Goal: Task Accomplishment & Management: Complete application form

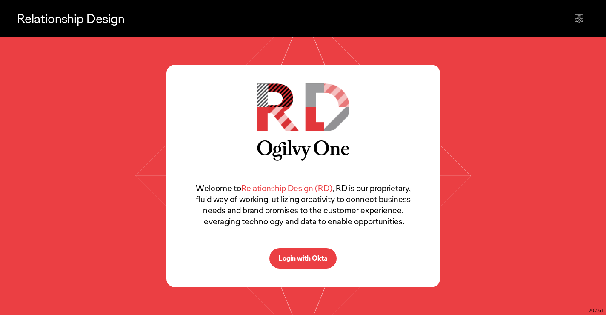
click at [311, 261] on p "Login with Okta" at bounding box center [302, 258] width 49 height 7
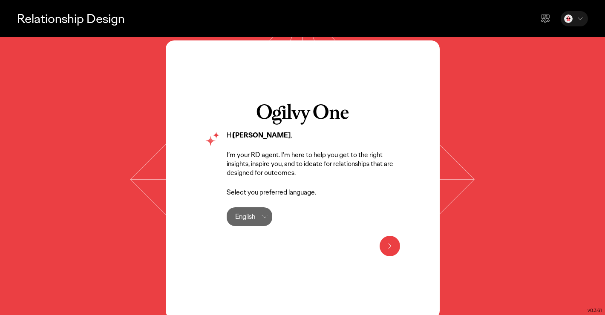
click at [380, 249] on div at bounding box center [389, 246] width 20 height 20
click at [387, 247] on icon at bounding box center [389, 246] width 10 height 10
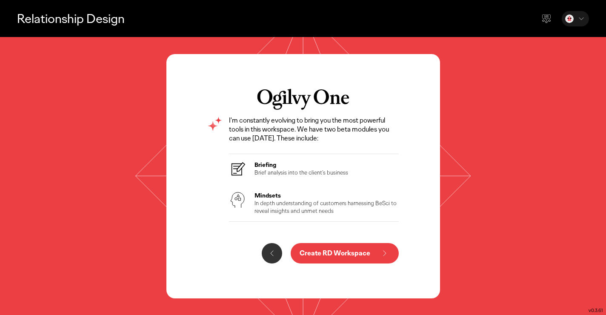
click at [347, 205] on p "In depth understanding of customers harnessing BeSci to reveal insights and unm…" at bounding box center [327, 206] width 145 height 15
click at [331, 250] on p "Create RD Workspace" at bounding box center [335, 253] width 71 height 7
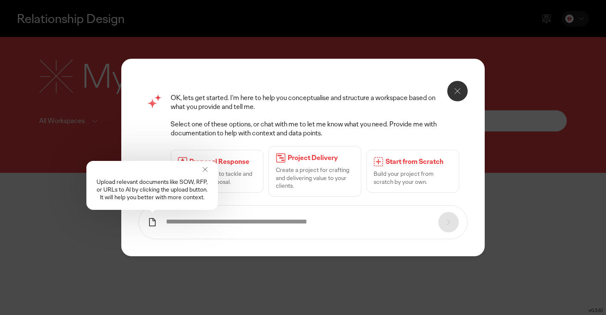
click at [245, 216] on form at bounding box center [303, 222] width 330 height 34
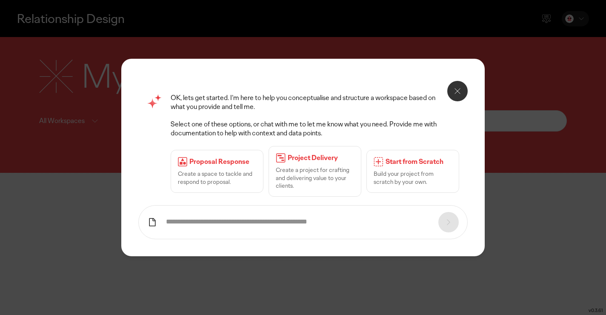
click at [217, 220] on input "text" at bounding box center [298, 222] width 264 height 9
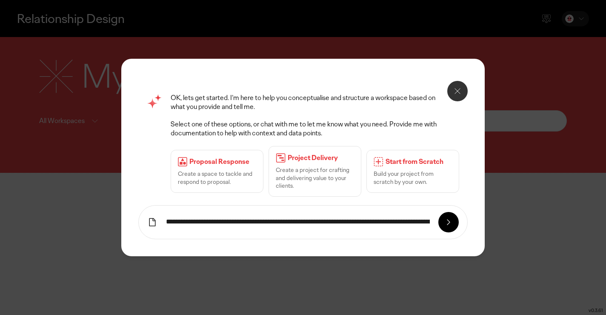
type input "**********"
click at [449, 223] on icon at bounding box center [448, 222] width 3 height 5
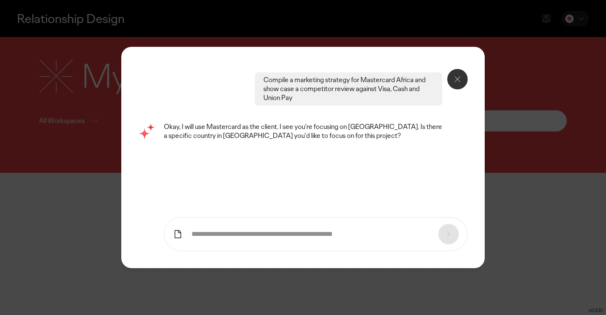
click at [359, 239] on form at bounding box center [316, 234] width 304 height 34
click at [343, 235] on input "text" at bounding box center [311, 234] width 238 height 9
type input "**********"
click at [454, 233] on div at bounding box center [449, 234] width 20 height 20
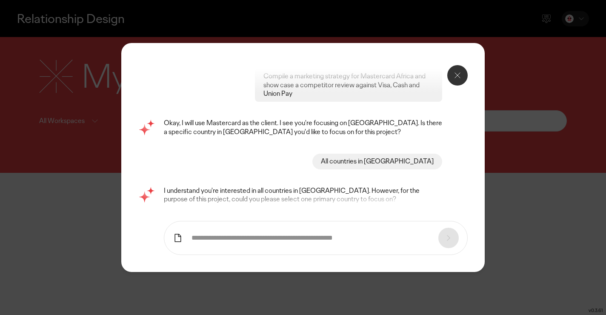
scroll to position [5, 0]
click at [353, 234] on input "text" at bounding box center [311, 238] width 238 height 9
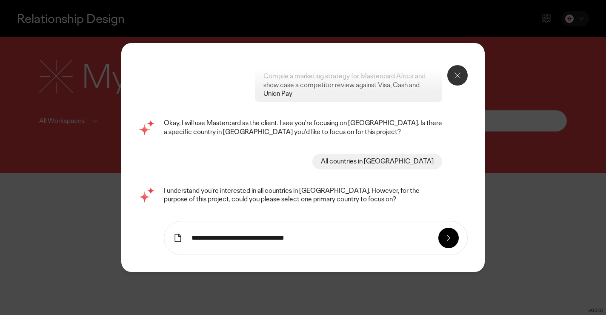
type input "**********"
click at [450, 233] on icon at bounding box center [449, 238] width 10 height 10
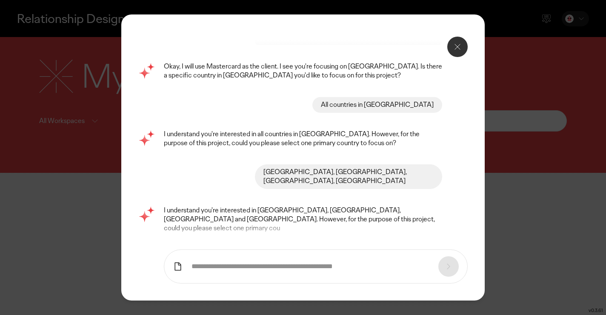
scroll to position [72, 0]
click at [303, 249] on form at bounding box center [316, 266] width 304 height 34
click at [300, 262] on input "text" at bounding box center [311, 266] width 238 height 9
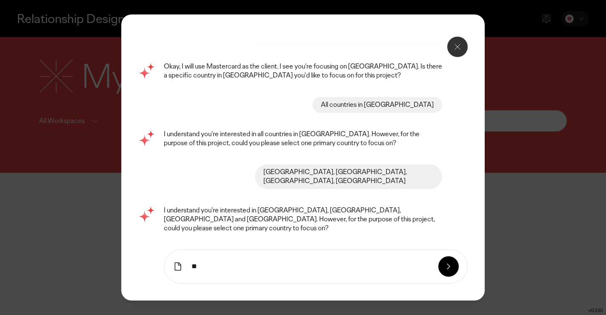
type input "*"
type input "*****"
click at [456, 256] on div at bounding box center [449, 266] width 20 height 20
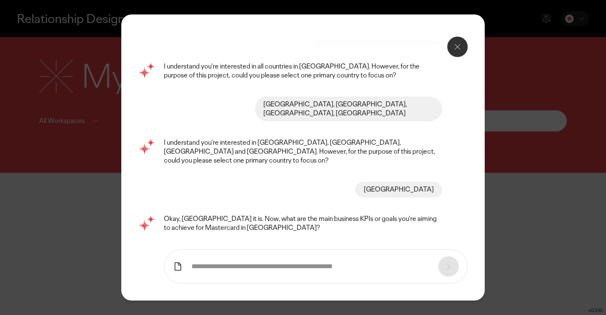
scroll to position [138, 0]
click at [354, 249] on form at bounding box center [316, 266] width 304 height 34
click at [323, 249] on form at bounding box center [316, 266] width 304 height 34
click at [298, 249] on form at bounding box center [316, 266] width 304 height 34
click at [295, 262] on input "text" at bounding box center [311, 266] width 238 height 9
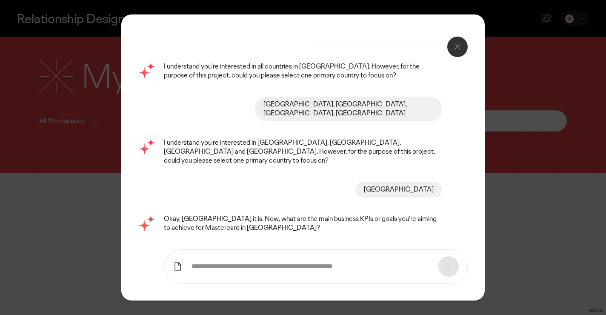
type input "*"
type input "**********"
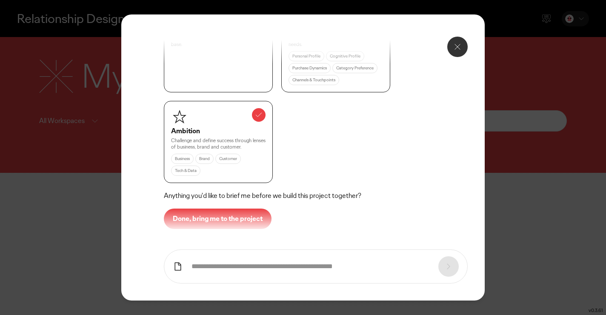
scroll to position [495, 0]
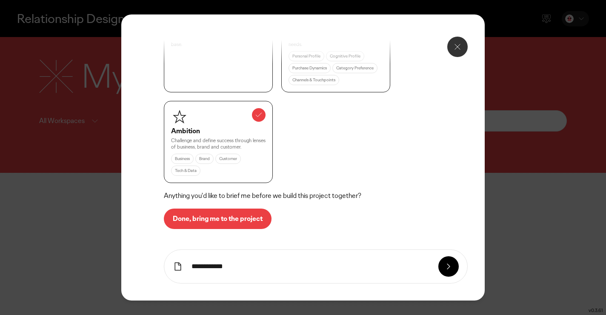
type input "**********"
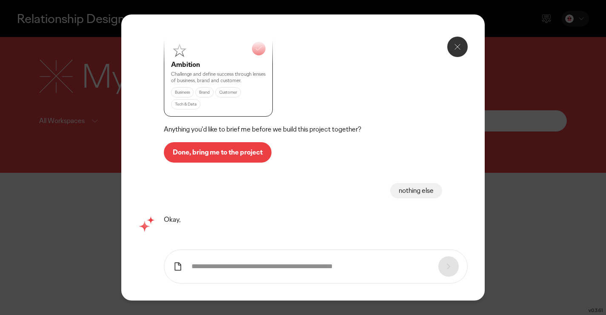
scroll to position [562, 0]
type input "**********"
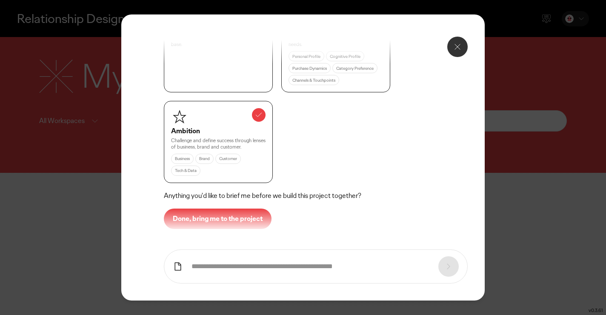
scroll to position [876, 0]
click at [254, 215] on p "Done, bring me to the project" at bounding box center [218, 218] width 90 height 7
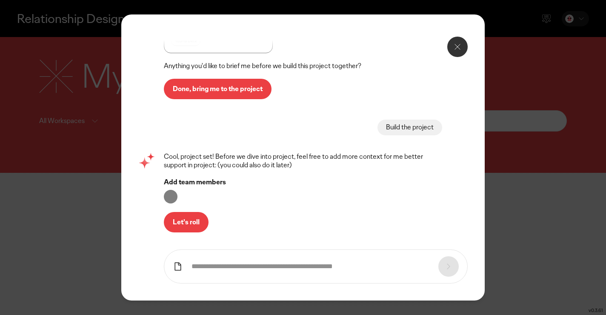
scroll to position [1006, 0]
click at [192, 212] on button "Let's roll" at bounding box center [186, 222] width 45 height 20
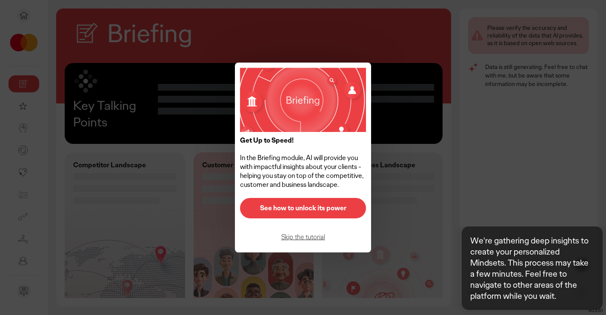
click at [341, 212] on button "See how to unlock its power" at bounding box center [303, 208] width 126 height 20
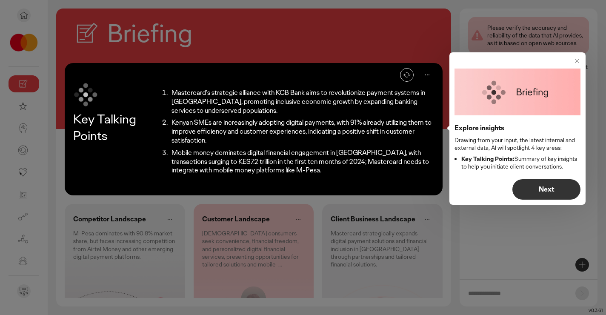
click at [539, 185] on button "Next" at bounding box center [547, 189] width 68 height 20
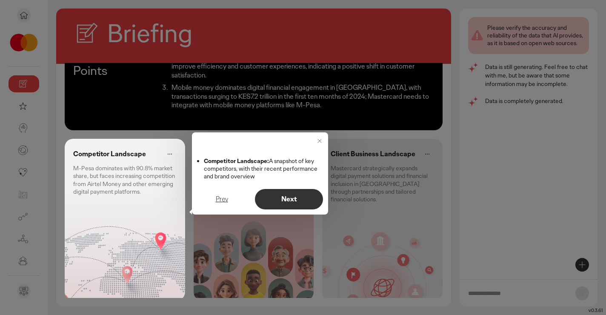
scroll to position [74, 0]
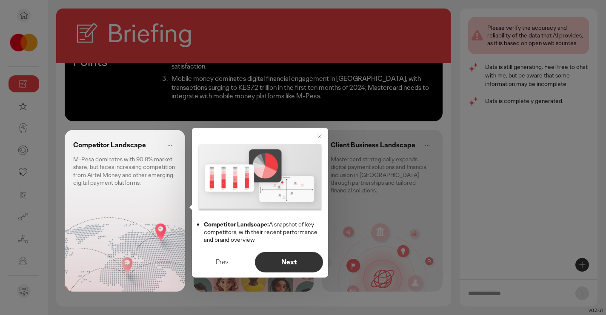
click at [413, 206] on div at bounding box center [303, 157] width 606 height 315
click at [292, 263] on p "Next" at bounding box center [289, 262] width 50 height 7
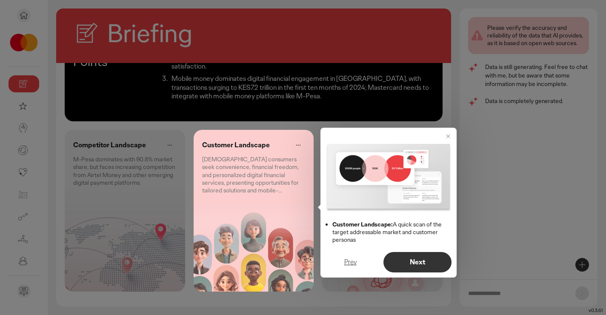
click at [403, 261] on p "Next" at bounding box center [418, 262] width 50 height 7
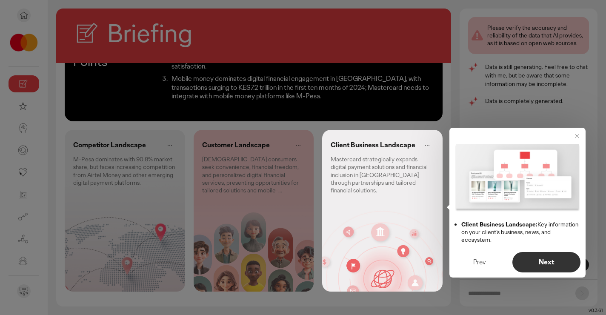
click at [533, 264] on p "Next" at bounding box center [547, 262] width 50 height 7
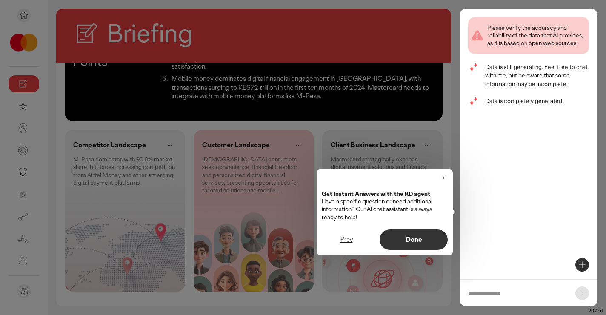
click at [432, 242] on p "Done" at bounding box center [414, 239] width 50 height 7
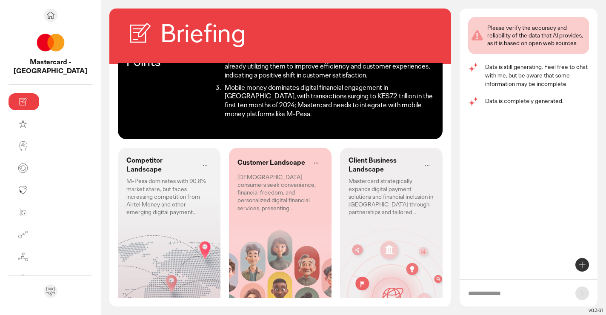
scroll to position [0, 0]
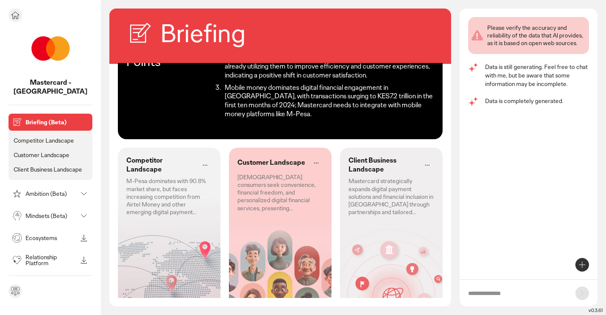
click at [29, 137] on p "Competitor Landscape" at bounding box center [44, 141] width 60 height 8
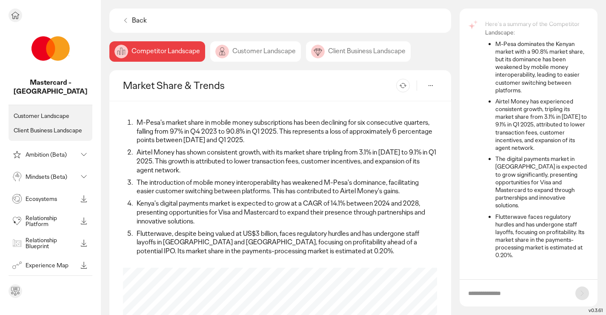
scroll to position [40, 0]
click at [49, 173] on p "Mindsets (Beta)" at bounding box center [52, 176] width 52 height 6
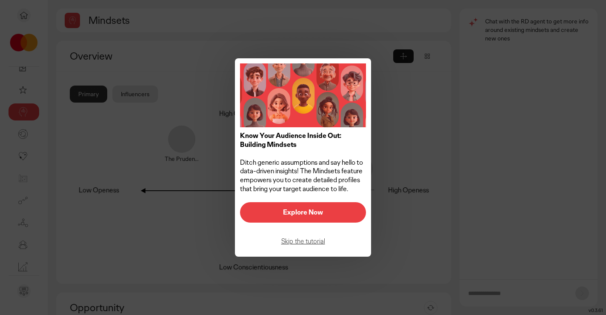
scroll to position [16, 0]
click at [293, 209] on p "Explore Now" at bounding box center [303, 212] width 108 height 7
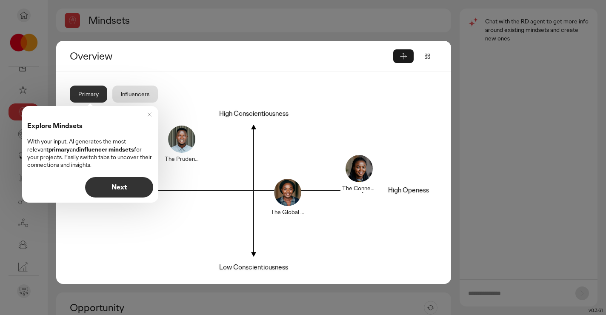
click at [143, 181] on button "Next" at bounding box center [119, 187] width 68 height 20
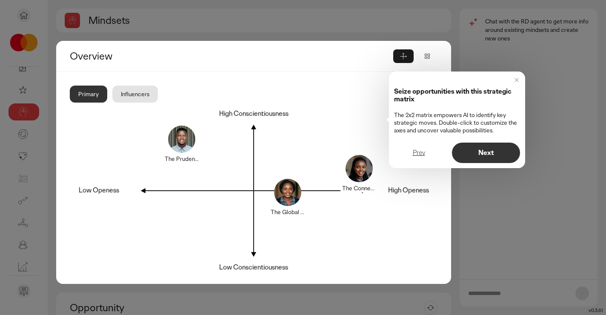
click at [486, 150] on p "Next" at bounding box center [486, 152] width 50 height 7
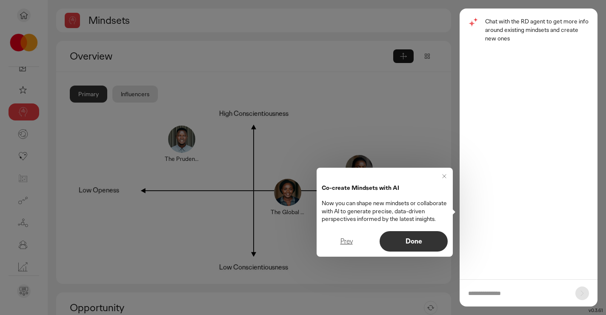
click at [407, 244] on p "Done" at bounding box center [414, 241] width 50 height 7
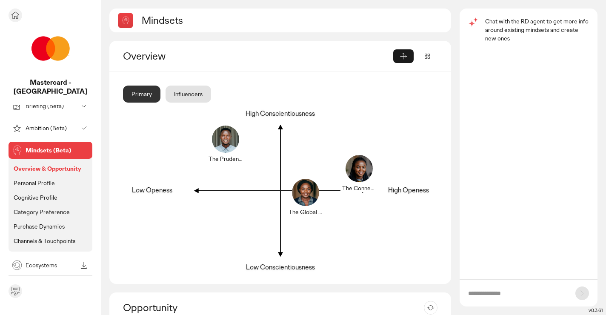
click at [31, 179] on p "Personal Profile" at bounding box center [34, 183] width 41 height 8
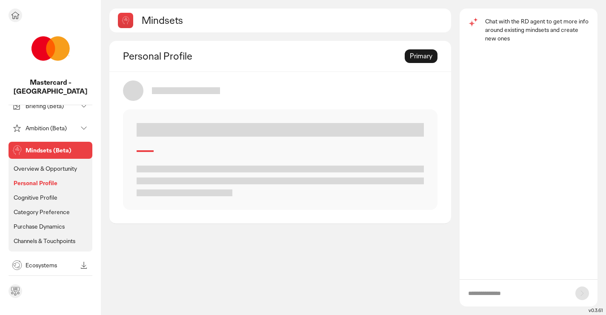
click at [30, 194] on p "Cognitive Profile" at bounding box center [36, 198] width 44 height 8
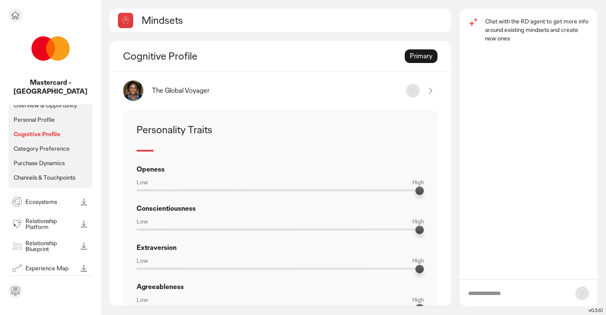
scroll to position [89, 0]
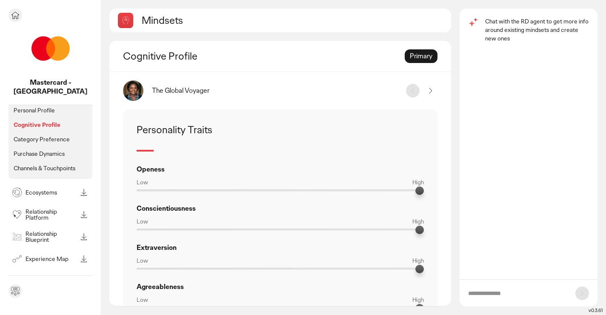
click at [42, 209] on p "Relationship Platform" at bounding box center [52, 215] width 52 height 12
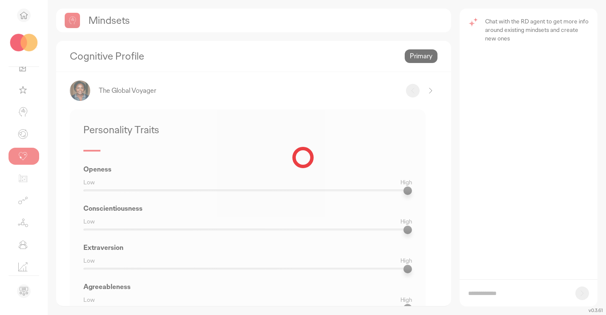
scroll to position [16, 0]
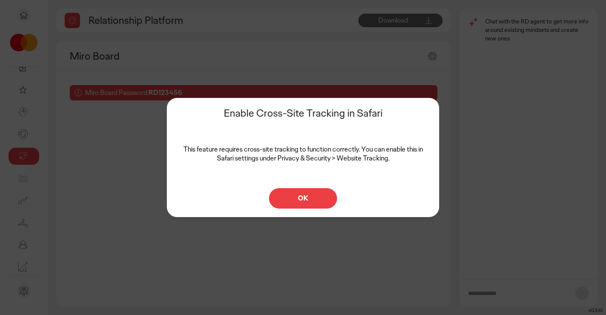
click at [294, 206] on button "OK" at bounding box center [303, 198] width 68 height 20
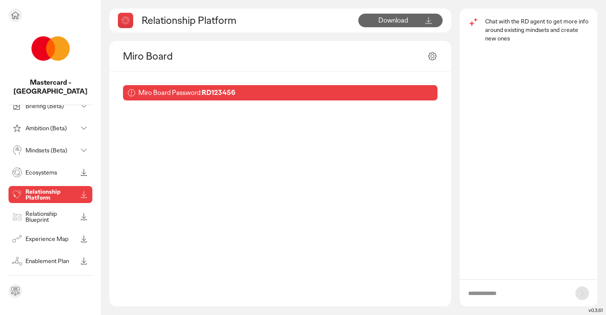
click at [31, 211] on p "Relationship Blueprint" at bounding box center [52, 217] width 52 height 12
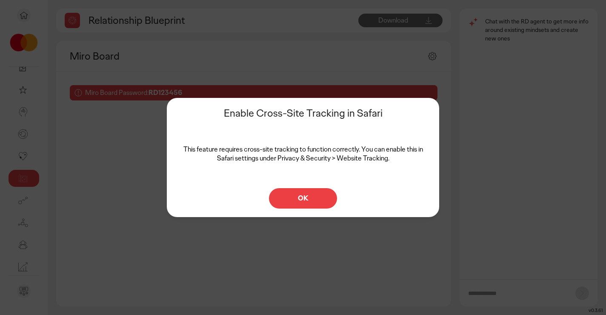
click at [294, 200] on p "OK" at bounding box center [303, 198] width 50 height 7
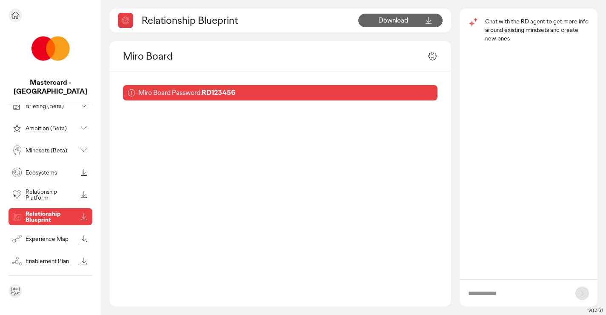
click at [31, 232] on div "Experience Map" at bounding box center [43, 239] width 67 height 14
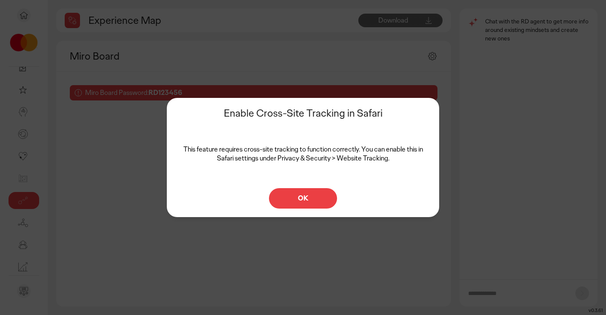
click at [310, 197] on p "OK" at bounding box center [303, 198] width 50 height 7
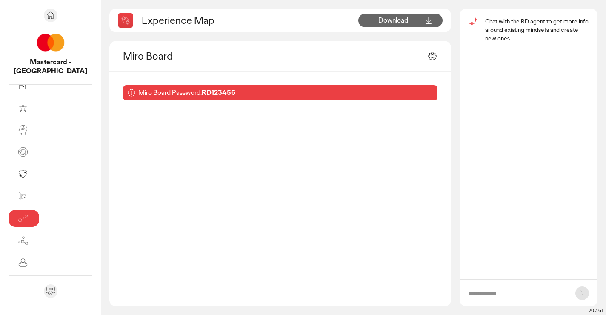
drag, startPoint x: 185, startPoint y: 93, endPoint x: 150, endPoint y: 93, distance: 34.5
click at [150, 93] on div "Miro Board Password: RD123456" at bounding box center [280, 92] width 315 height 15
copy p "RD123456"
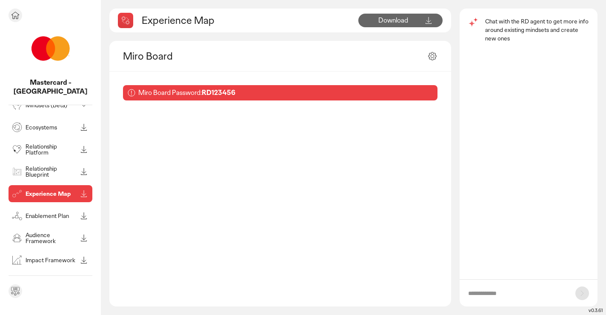
scroll to position [60, 0]
click at [32, 233] on p "Audience Framework" at bounding box center [52, 239] width 52 height 12
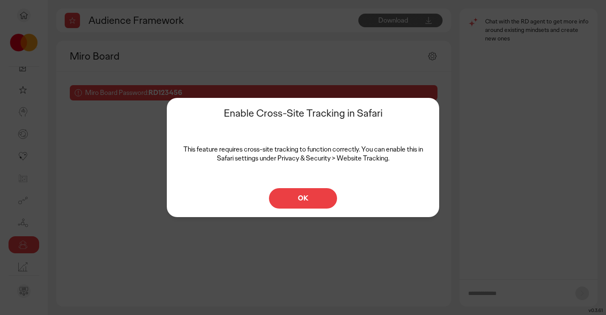
scroll to position [16, 0]
click at [3, 272] on div "Enable Cross-Site Tracking in Safari This feature requires cross-site tracking …" at bounding box center [303, 157] width 606 height 315
click at [291, 195] on p "OK" at bounding box center [303, 198] width 50 height 7
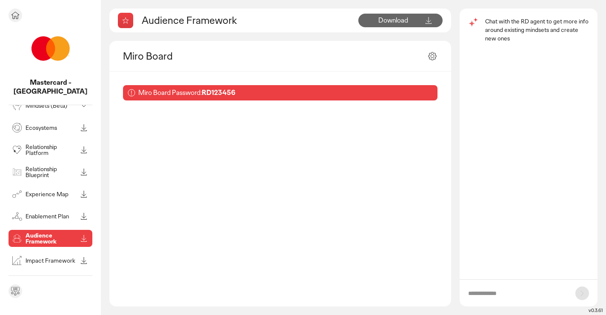
scroll to position [60, 0]
click at [24, 254] on div "Impact Framework" at bounding box center [43, 261] width 67 height 14
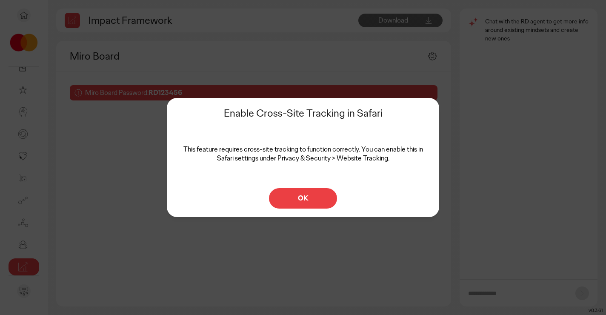
scroll to position [16, 0]
click at [313, 191] on button "OK" at bounding box center [303, 198] width 68 height 20
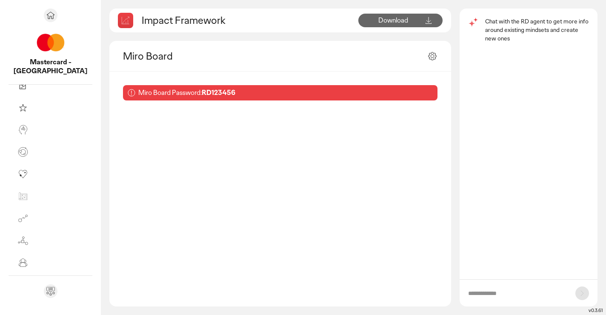
scroll to position [0, 0]
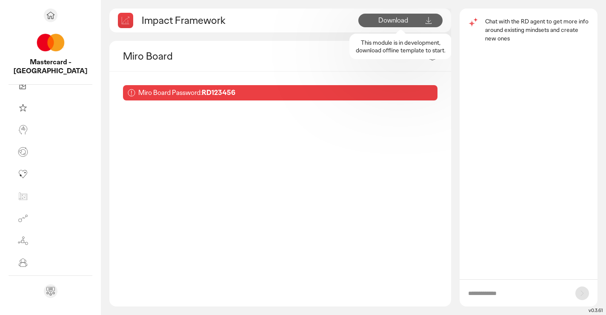
click at [402, 20] on span "Download" at bounding box center [393, 20] width 30 height 9
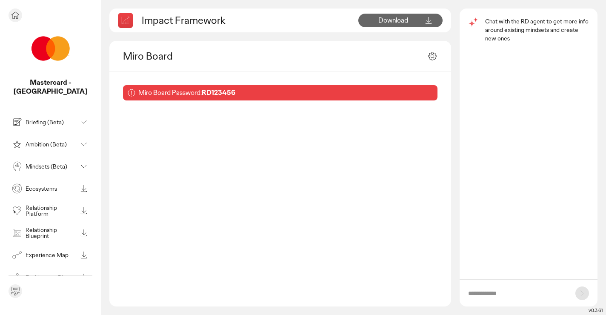
click at [46, 120] on div "Briefing (Beta)" at bounding box center [51, 122] width 84 height 17
click at [46, 141] on p "Ambition (Beta)" at bounding box center [52, 144] width 52 height 6
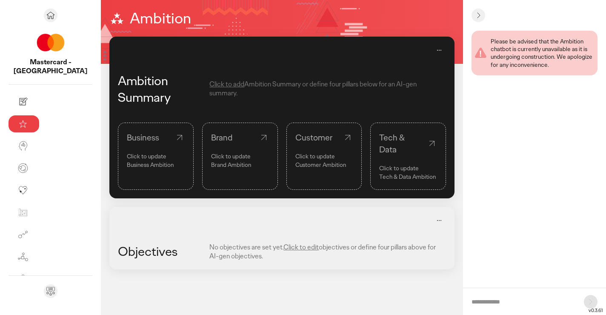
scroll to position [0, 0]
